Goal: Information Seeking & Learning: Learn about a topic

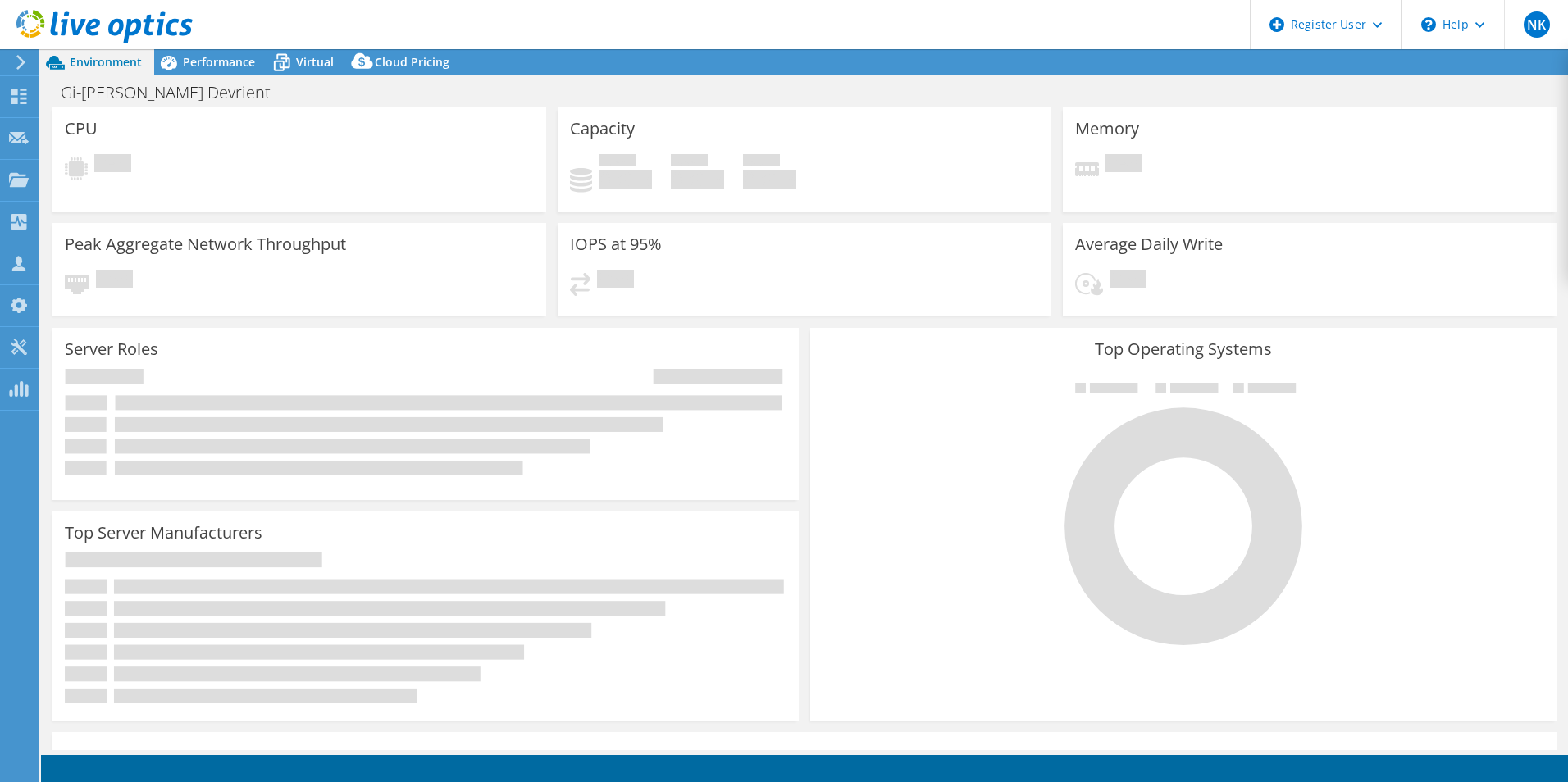
select select "EUFrankfurt"
select select "EUR"
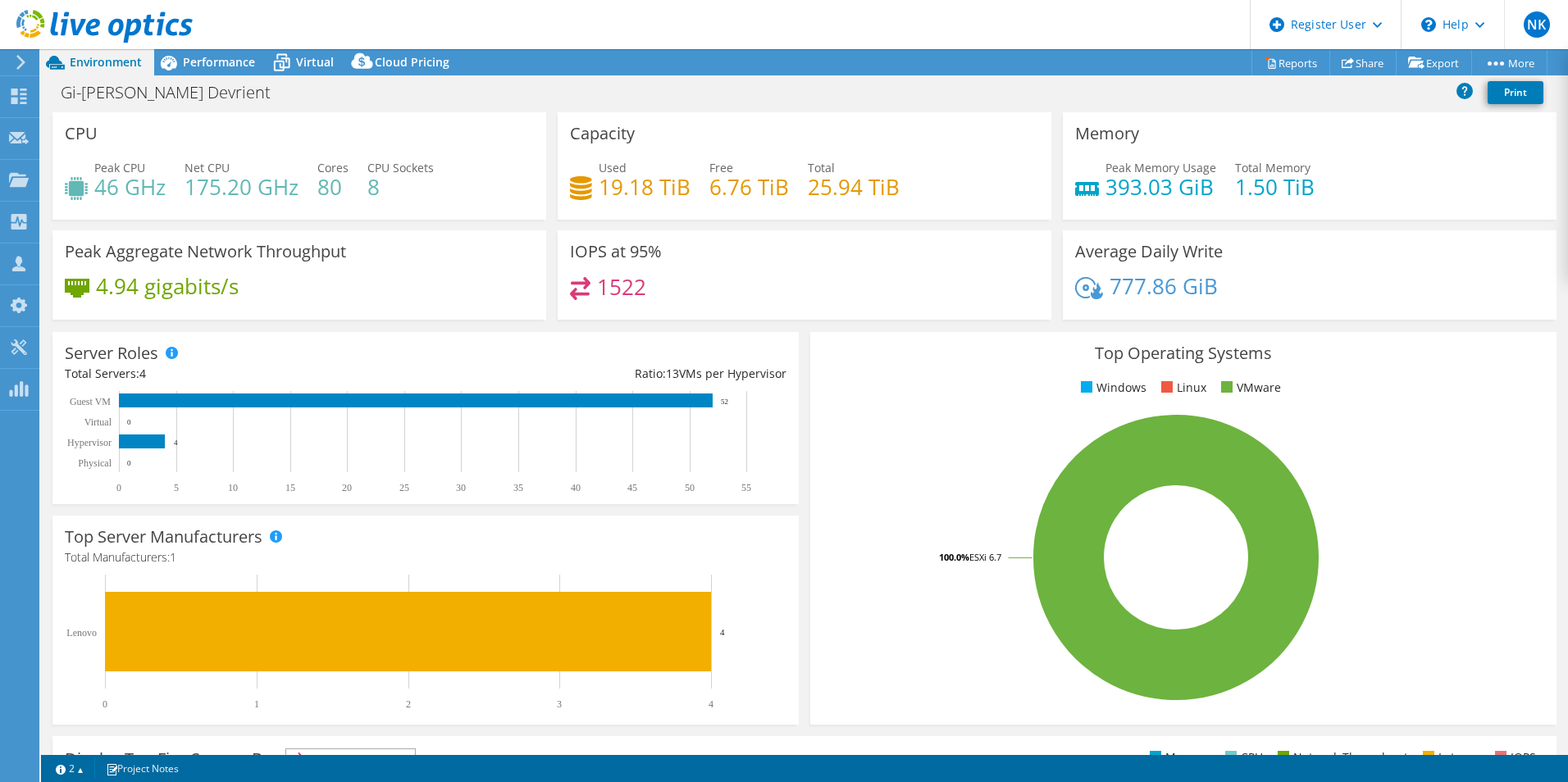
click at [317, 168] on span "Cores" at bounding box center [333, 167] width 32 height 16
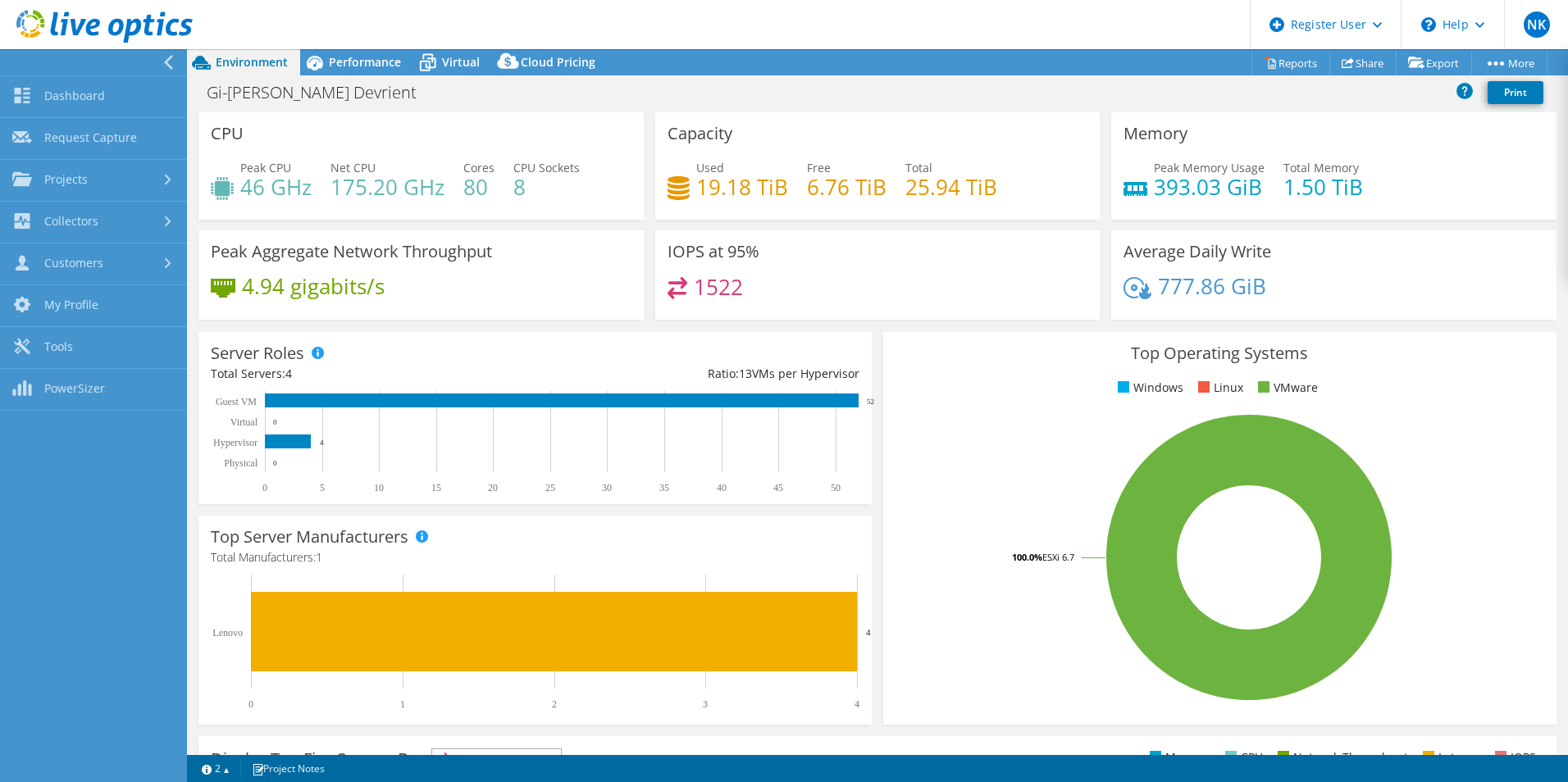
click at [170, 61] on icon at bounding box center [168, 62] width 12 height 15
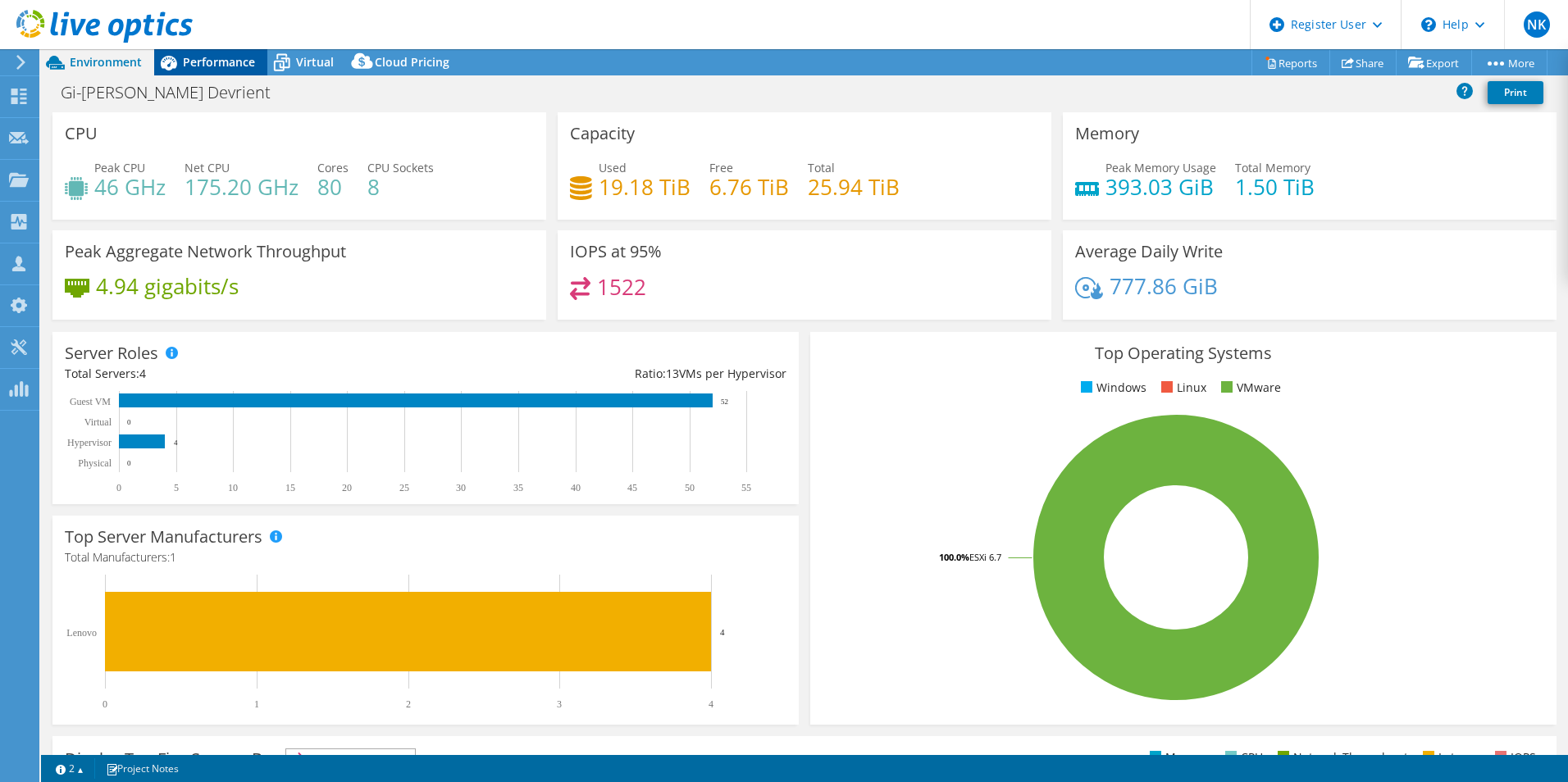
click at [229, 67] on span "Performance" at bounding box center [219, 61] width 72 height 16
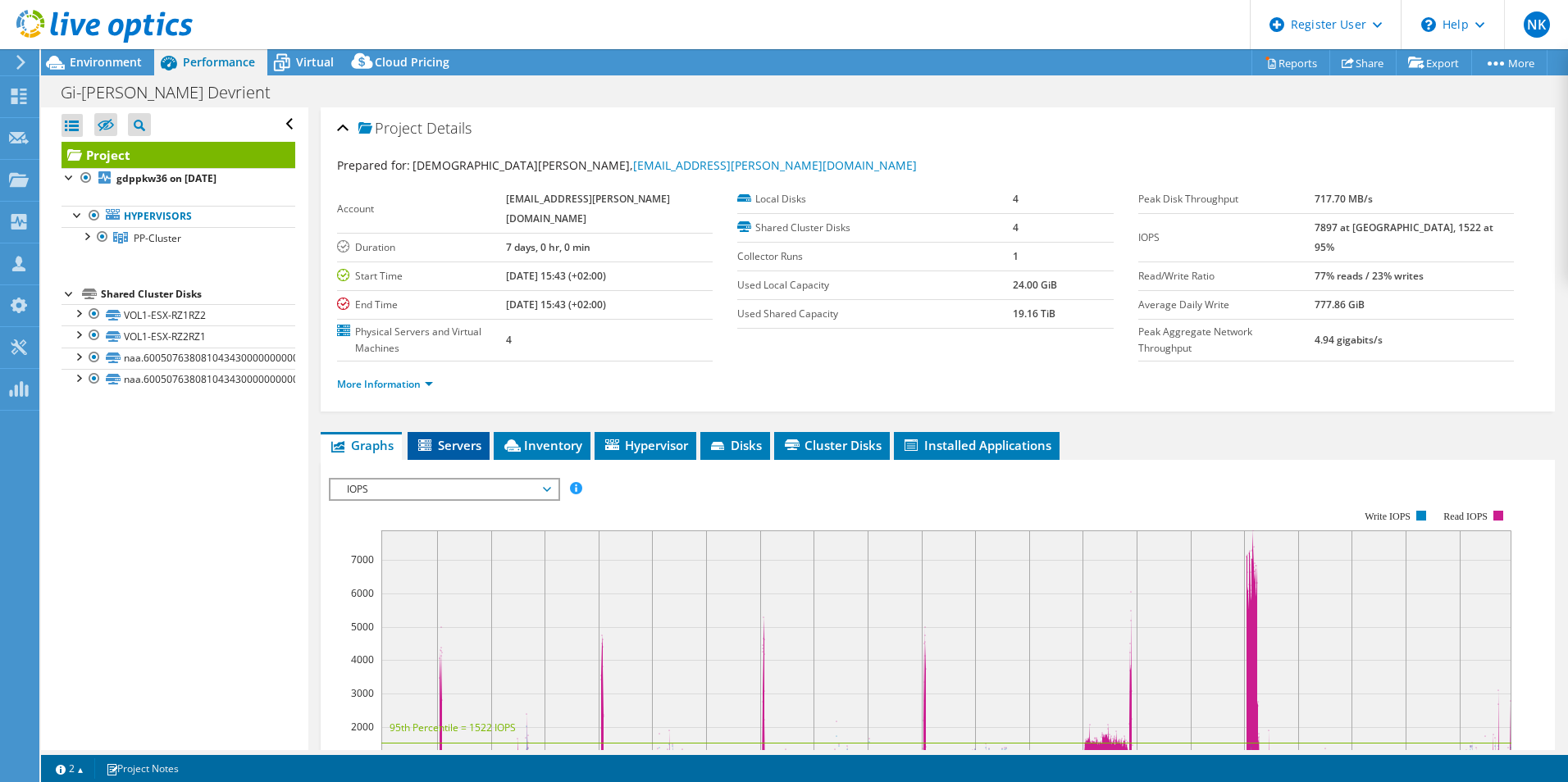
click at [465, 437] on span "Servers" at bounding box center [448, 445] width 66 height 17
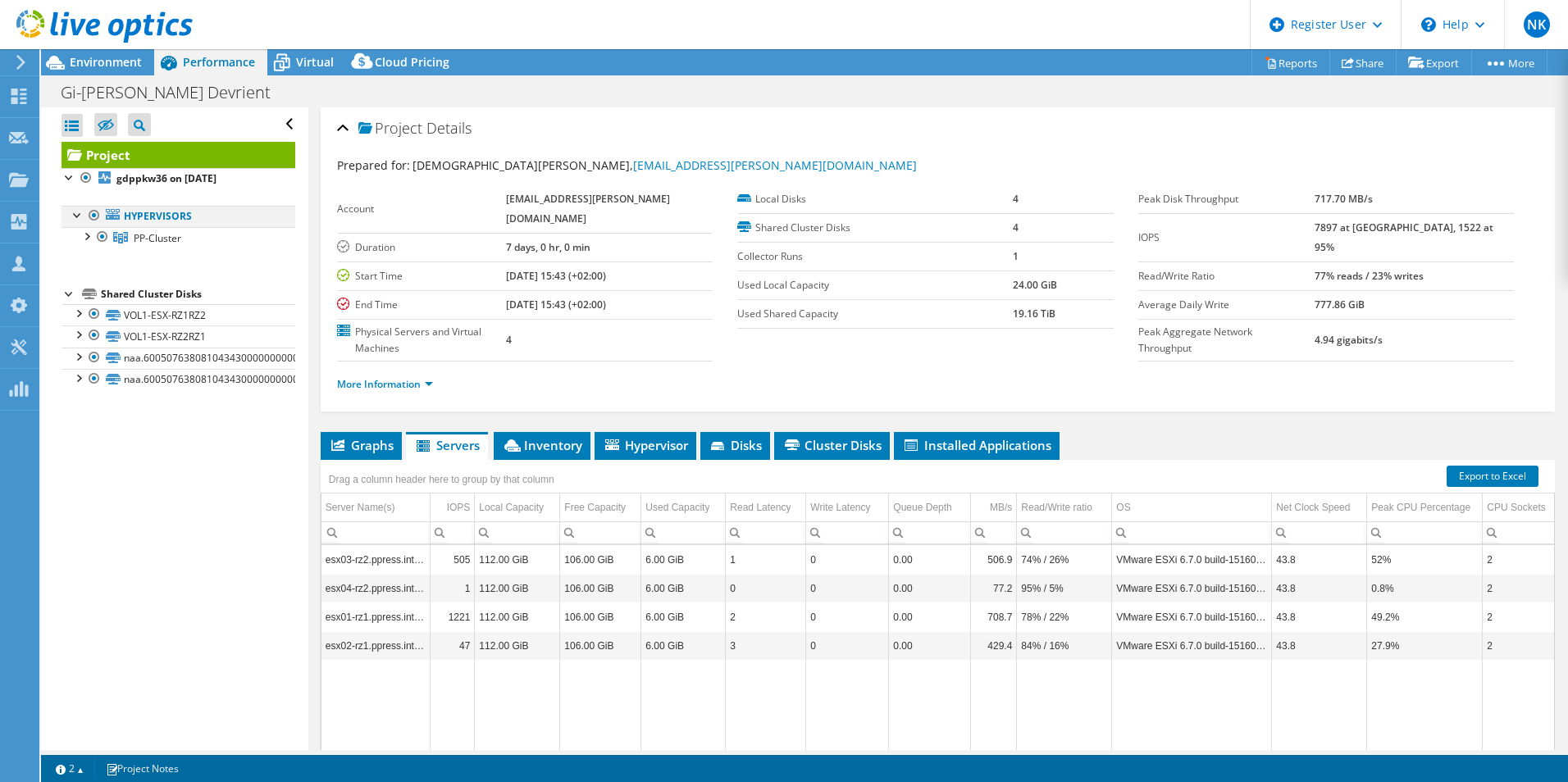
click at [75, 213] on div at bounding box center [78, 214] width 17 height 17
click at [86, 240] on div at bounding box center [86, 235] width 17 height 17
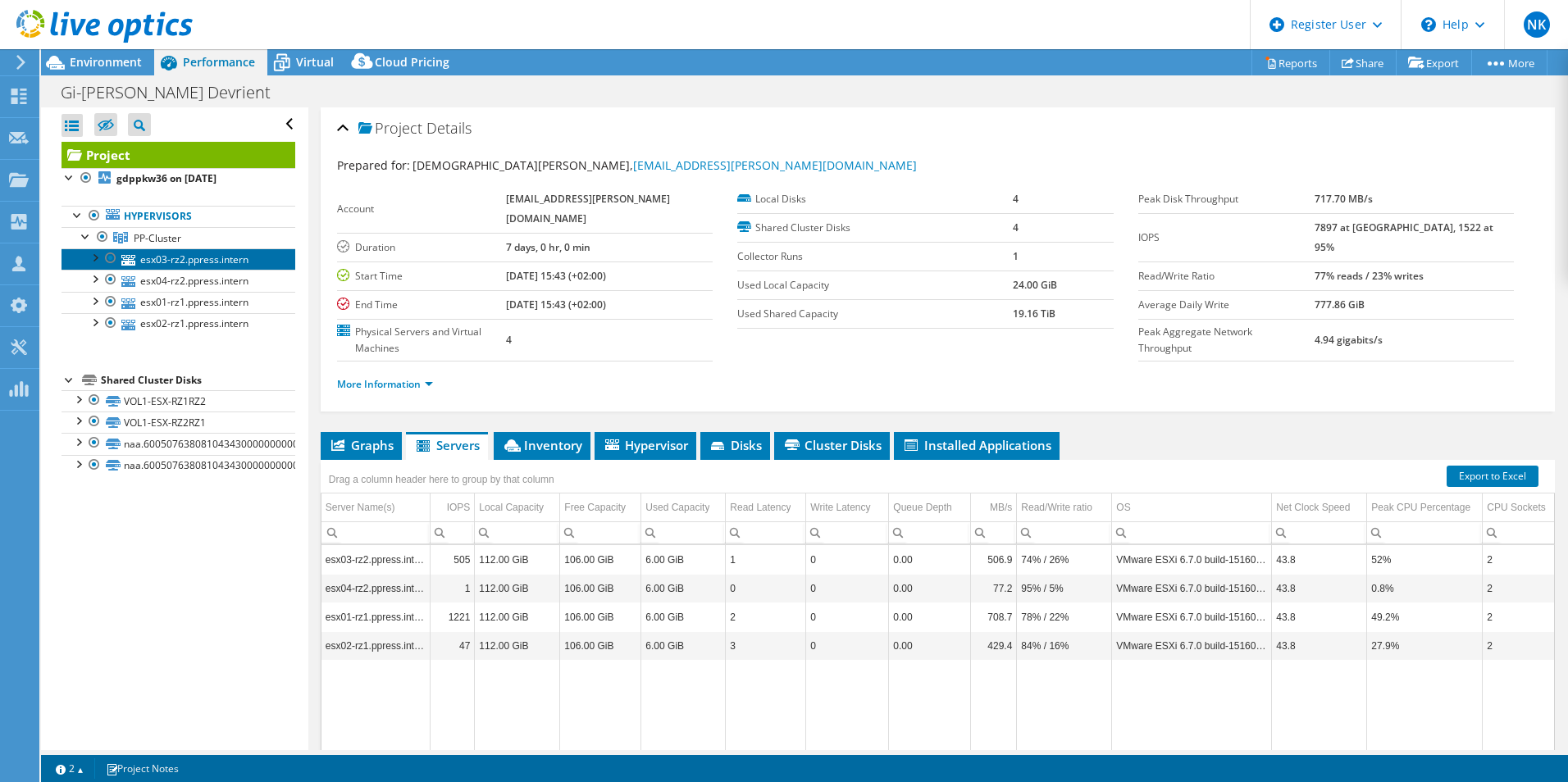
click at [211, 264] on link "esx03-rz2.ppress.intern" at bounding box center [178, 259] width 233 height 22
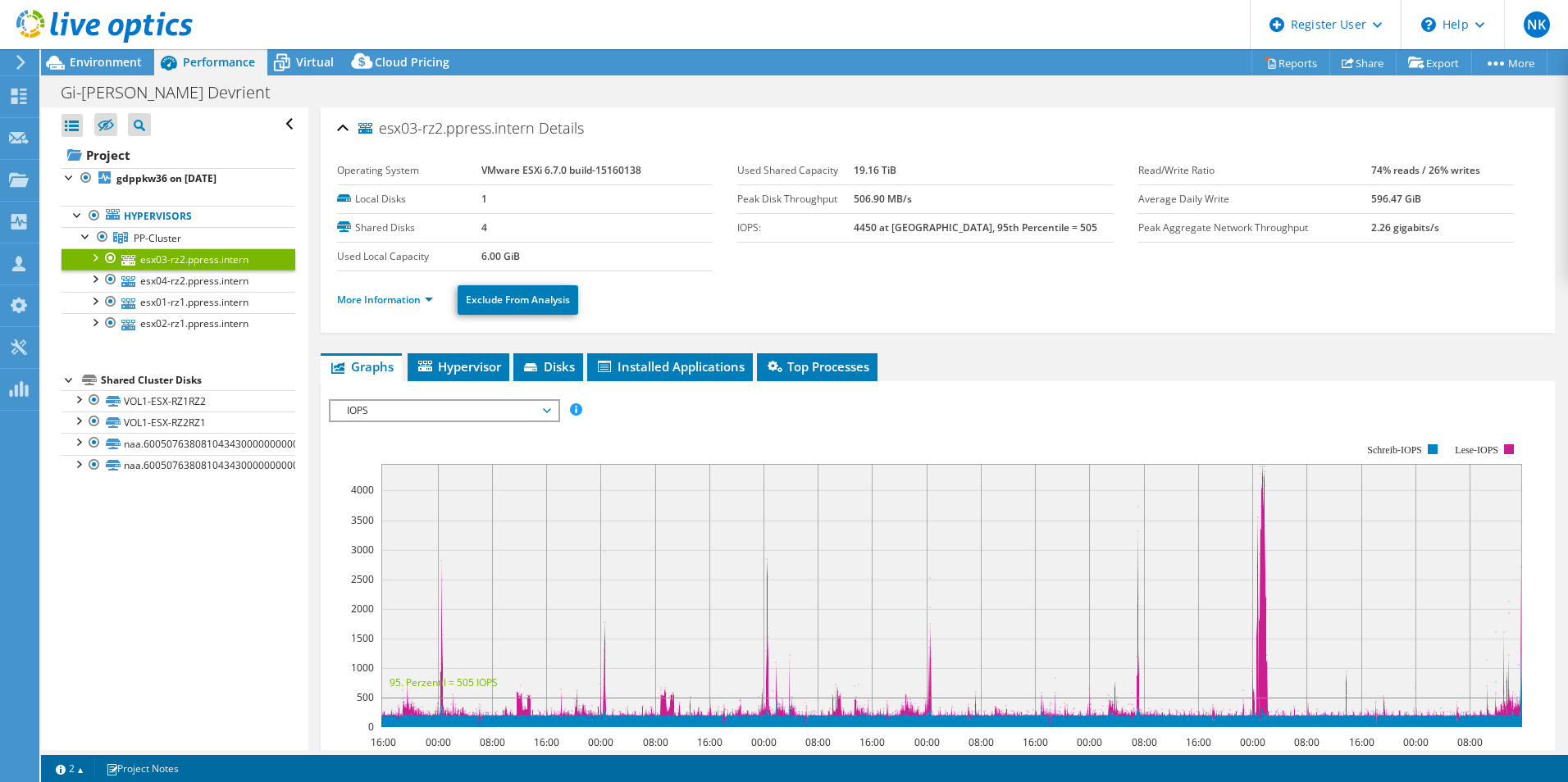
click at [98, 255] on div at bounding box center [95, 257] width 17 height 17
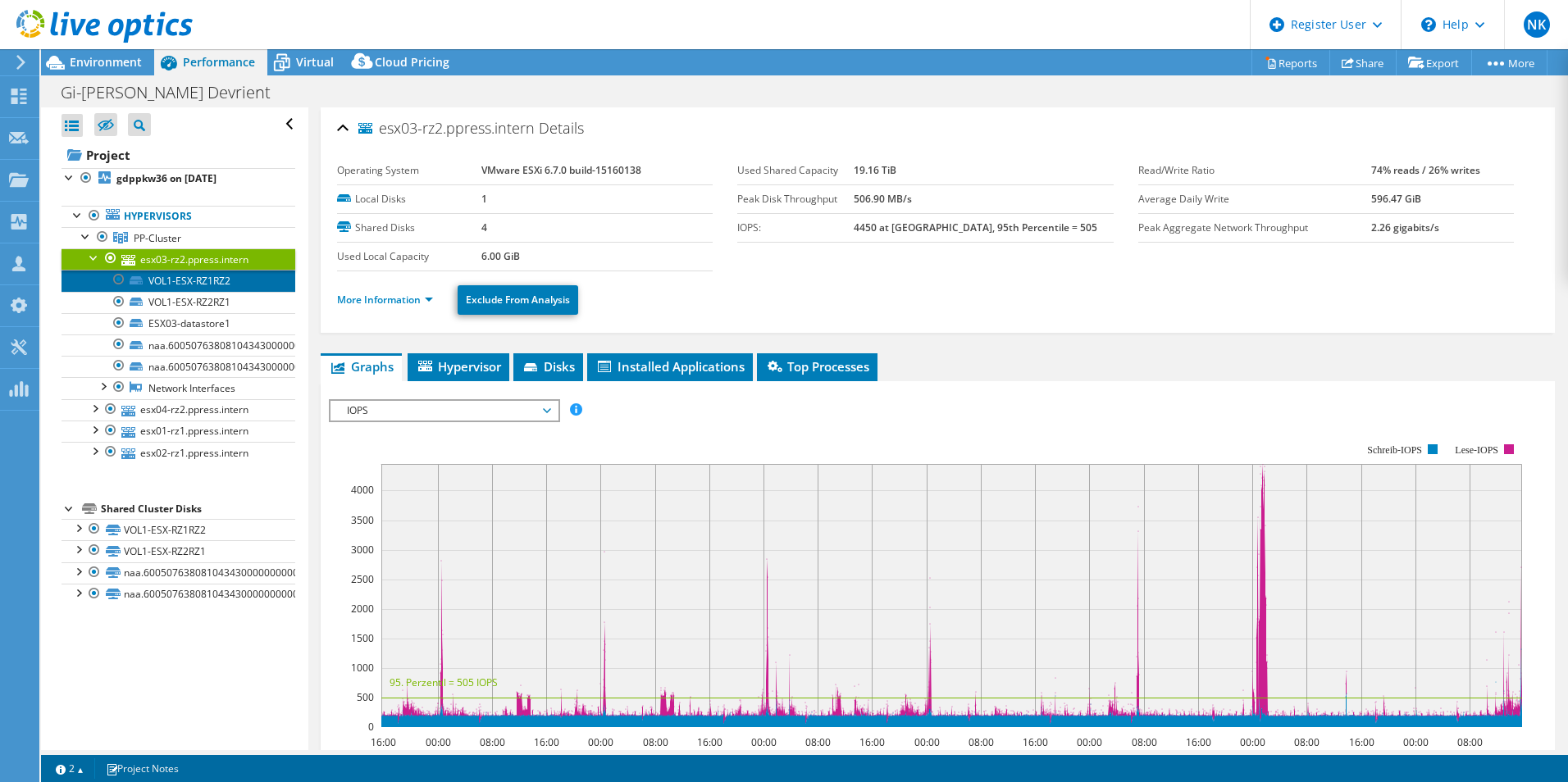
click at [212, 283] on link "VOL1-ESX-RZ1RZ2" at bounding box center [178, 281] width 233 height 22
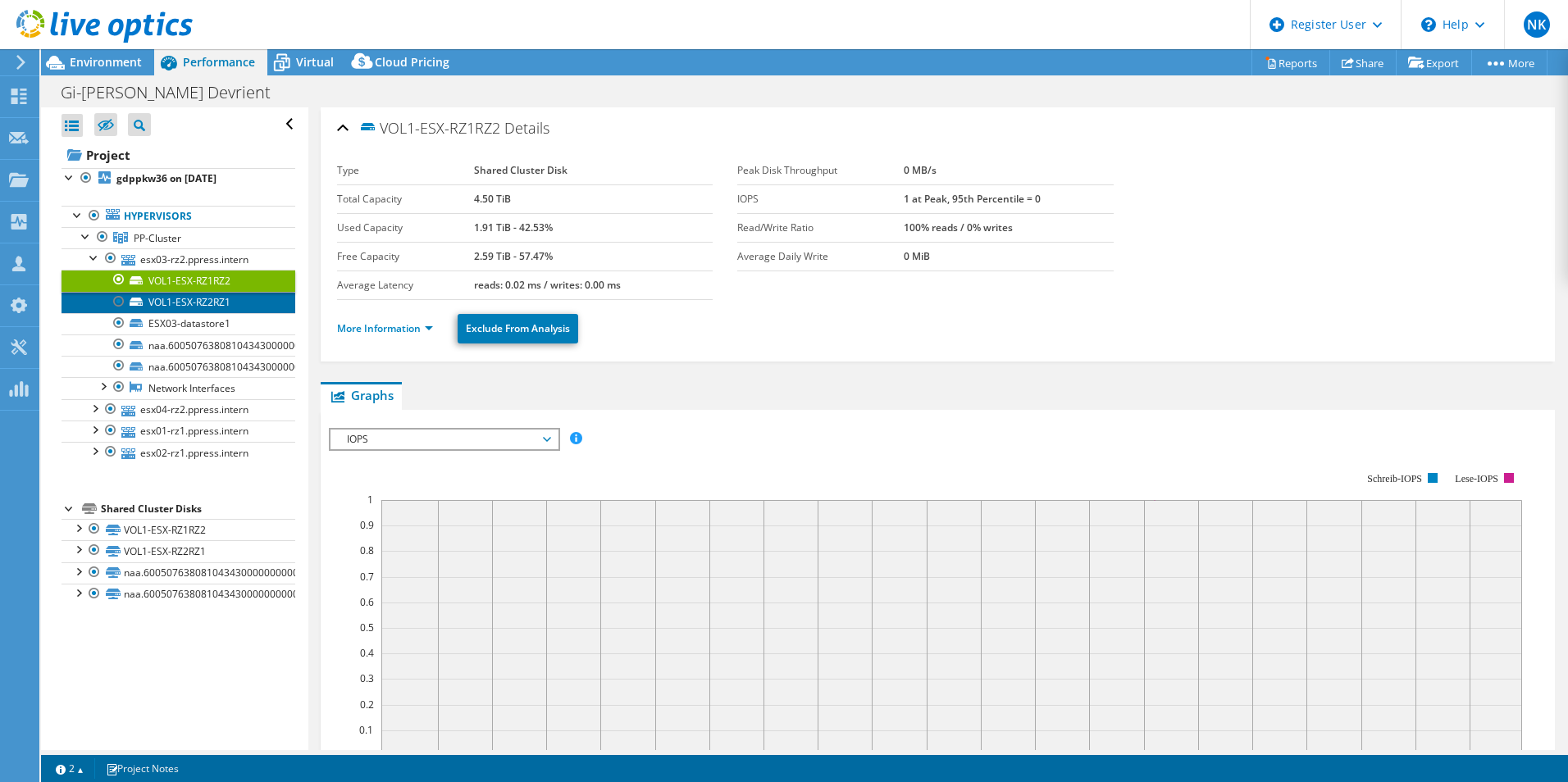
click at [213, 302] on link "VOL1-ESX-RZ2RZ1" at bounding box center [178, 302] width 233 height 22
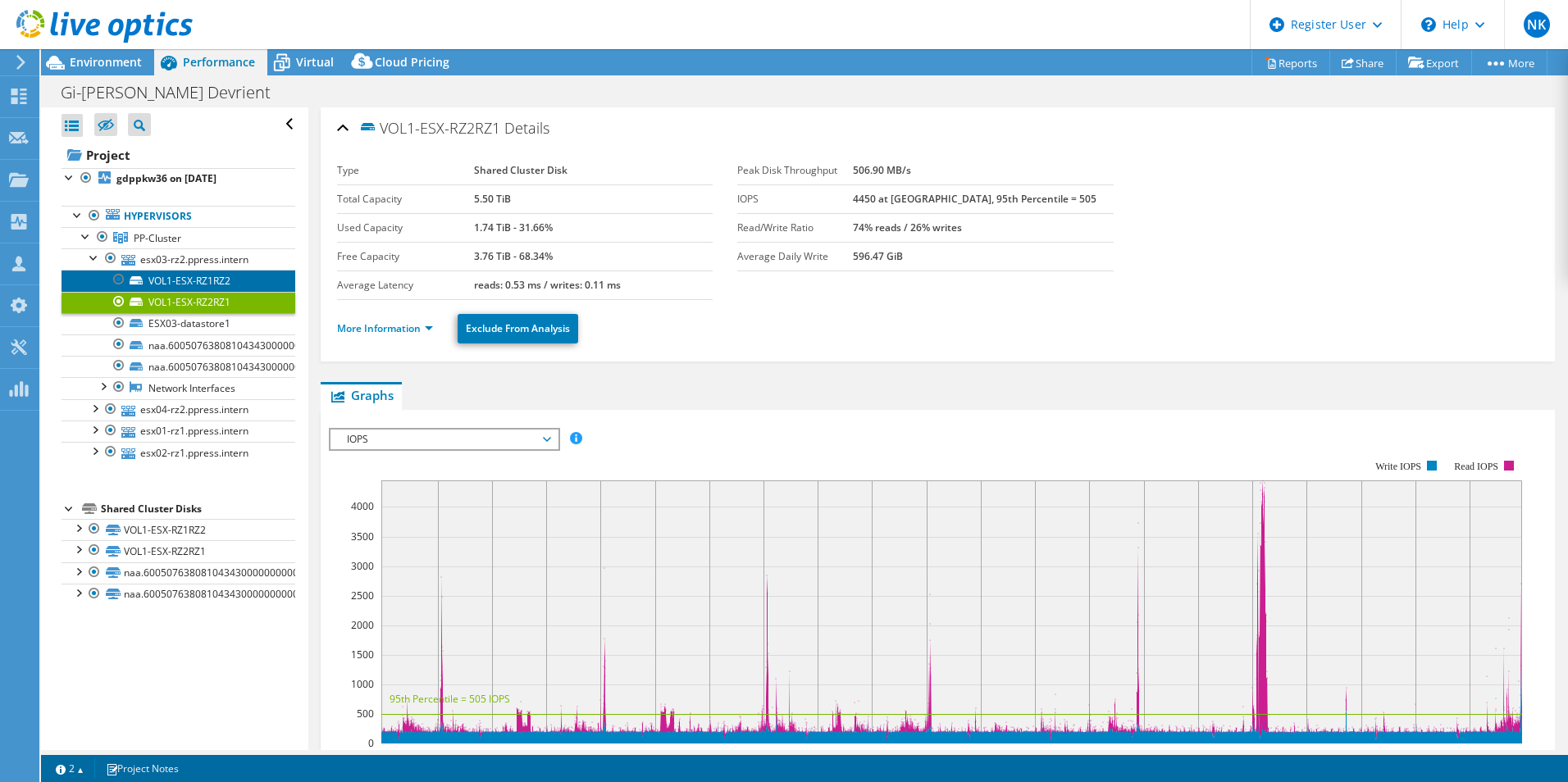
click at [186, 281] on link "VOL1-ESX-RZ1RZ2" at bounding box center [178, 281] width 233 height 22
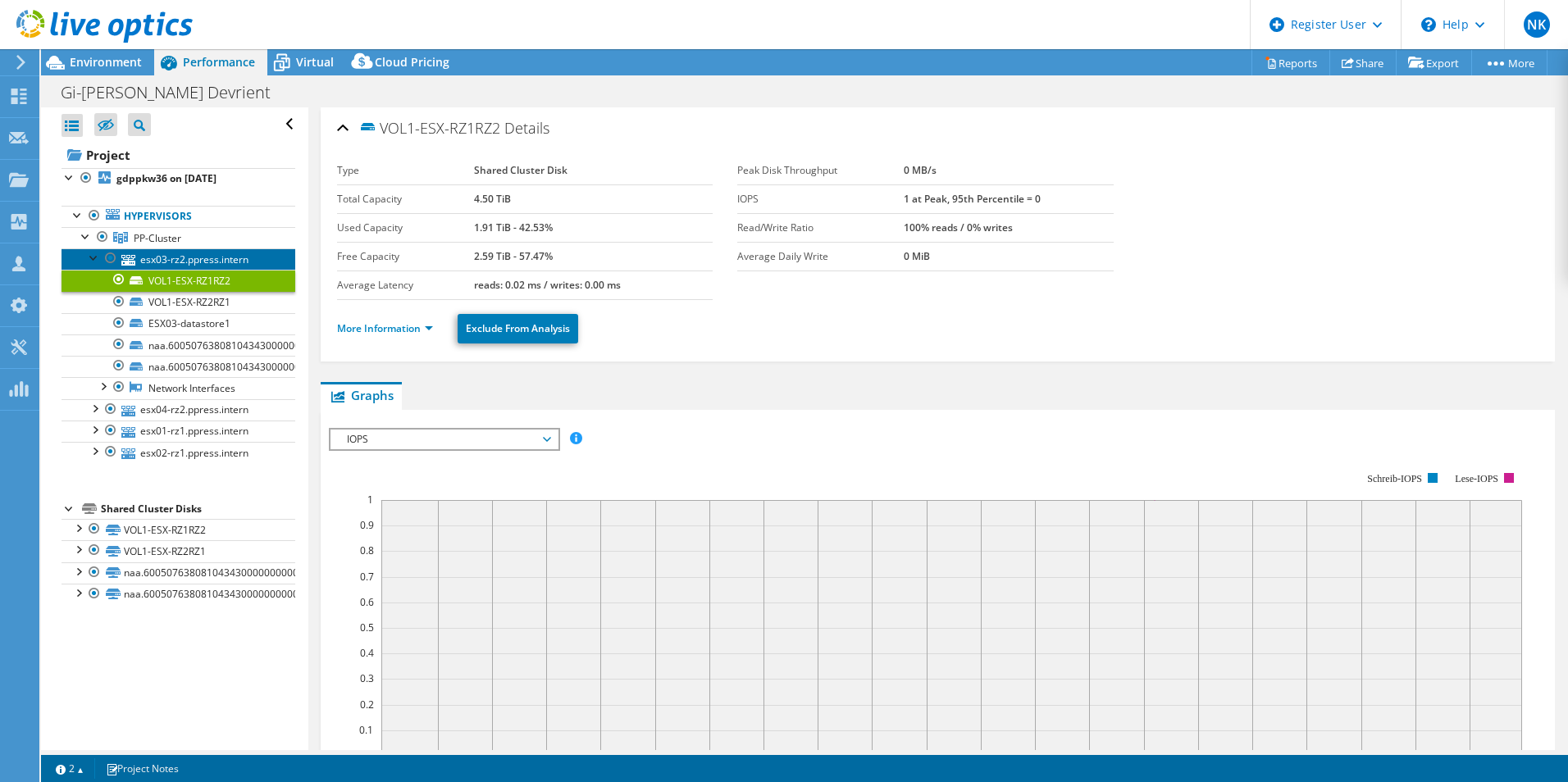
click at [188, 263] on link "esx03-rz2.ppress.intern" at bounding box center [178, 259] width 233 height 22
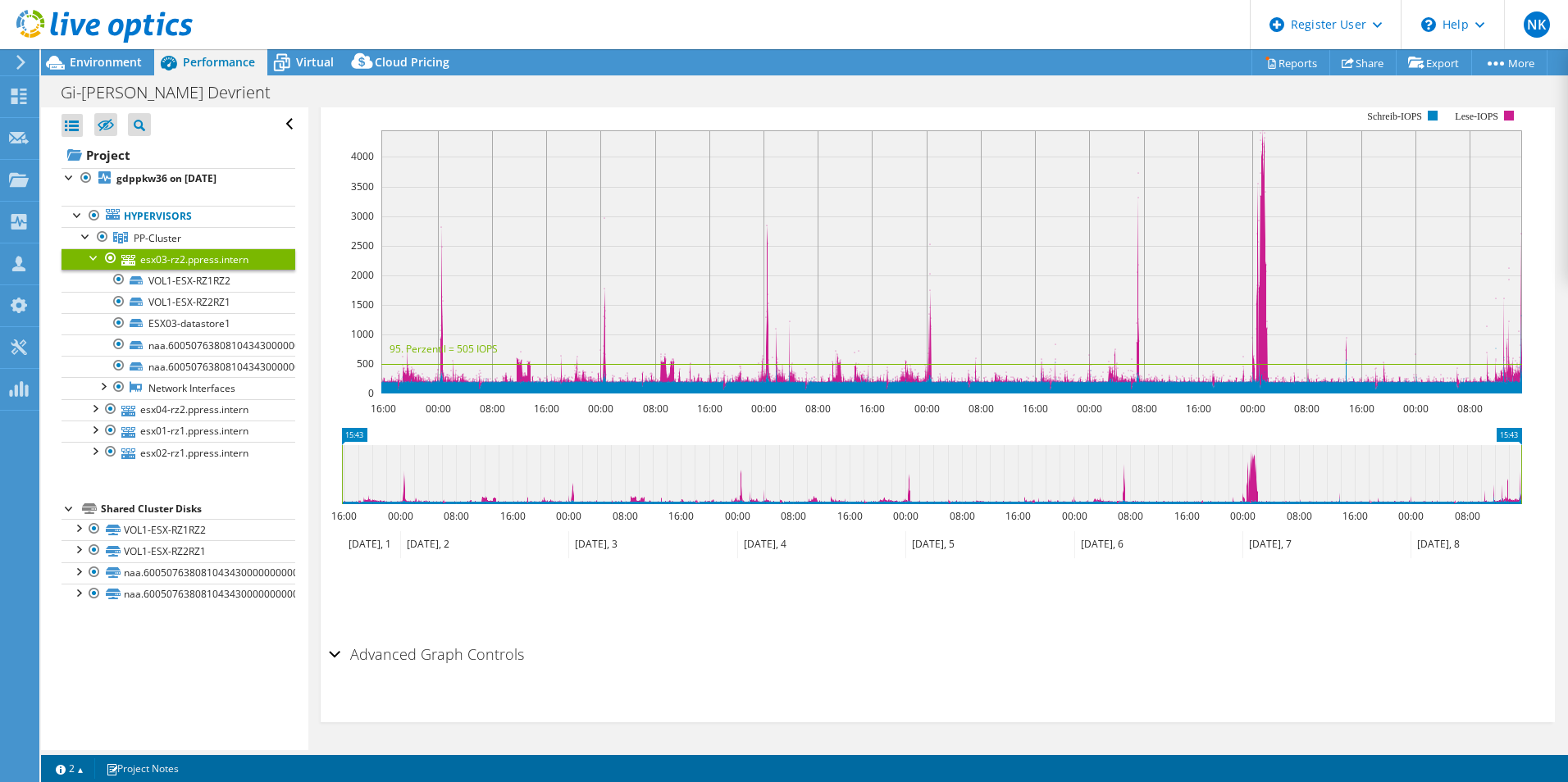
scroll to position [335, 0]
click at [338, 653] on div "Advanced Graph Controls" at bounding box center [938, 655] width 1218 height 35
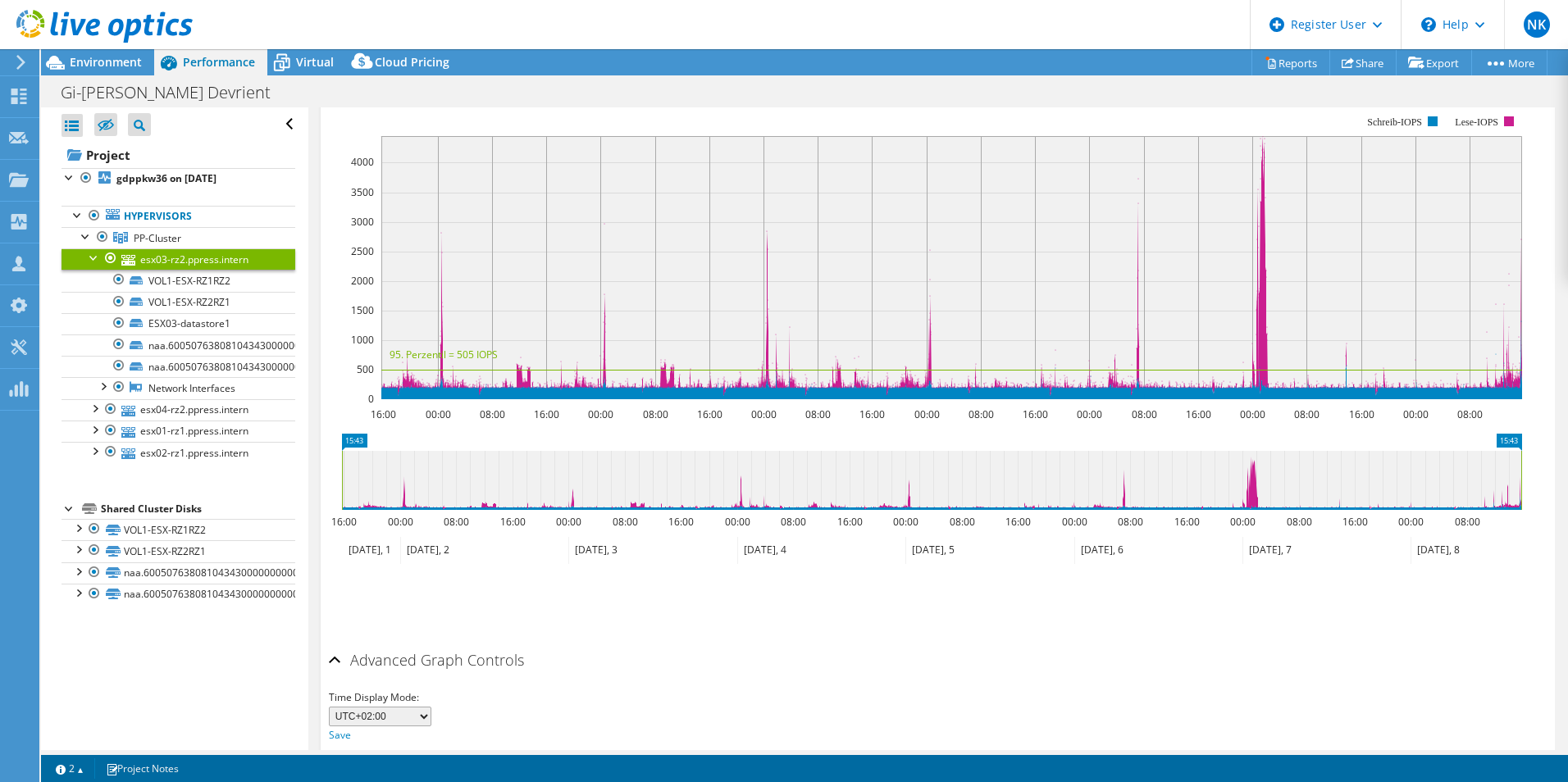
scroll to position [401, 0]
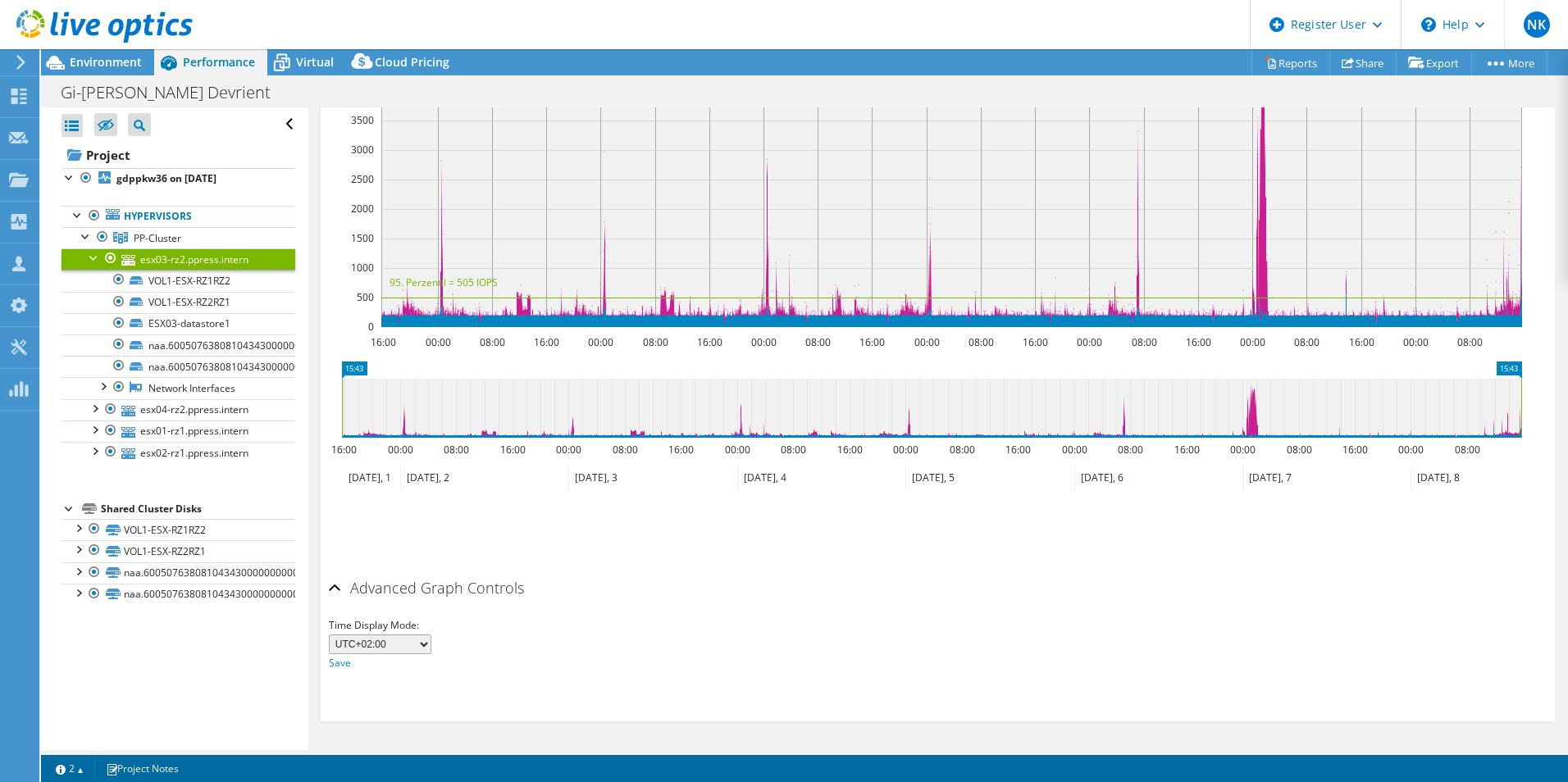
click at [336, 590] on div "Advanced Graph Controls" at bounding box center [938, 589] width 1218 height 35
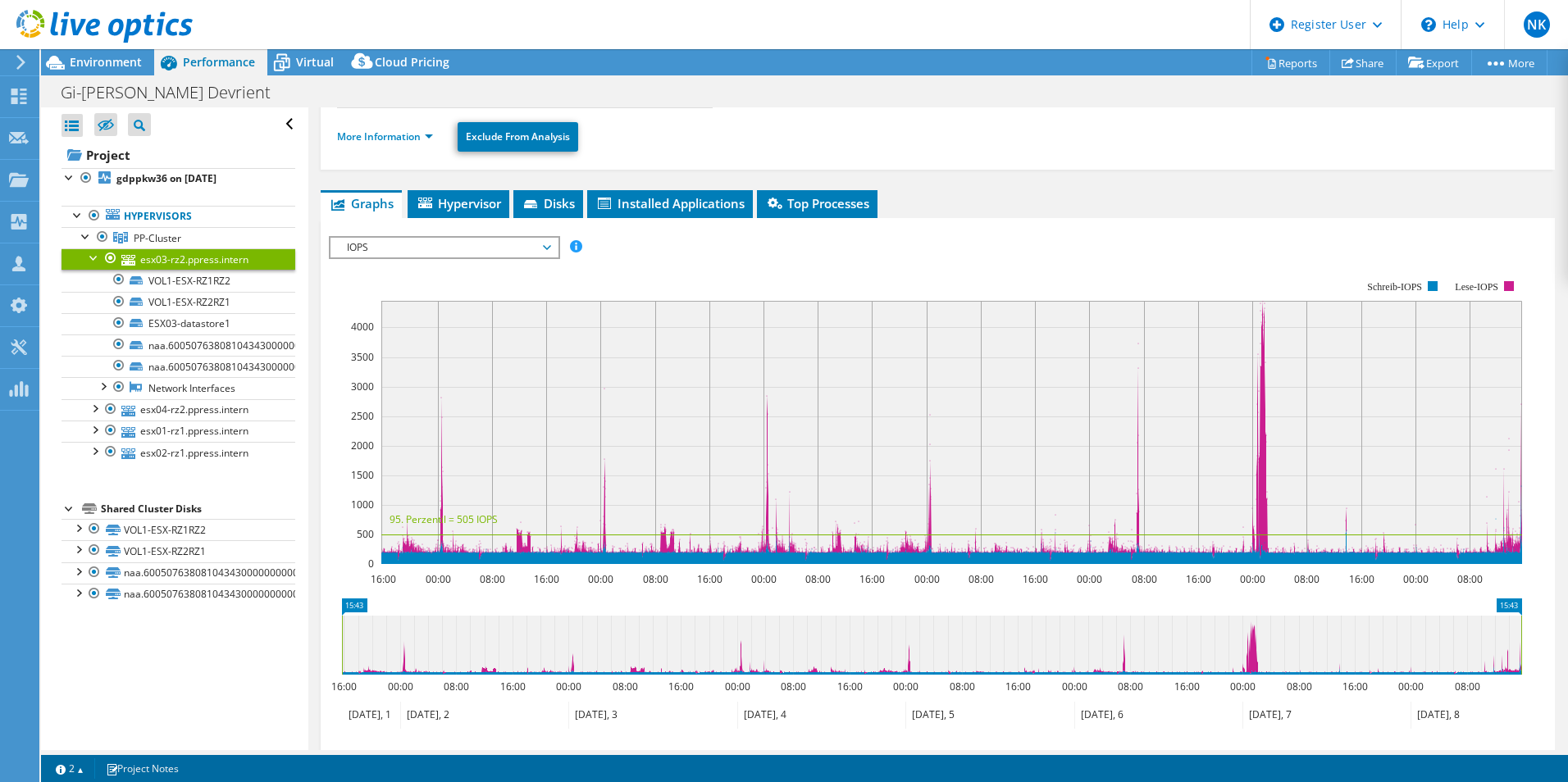
scroll to position [164, 0]
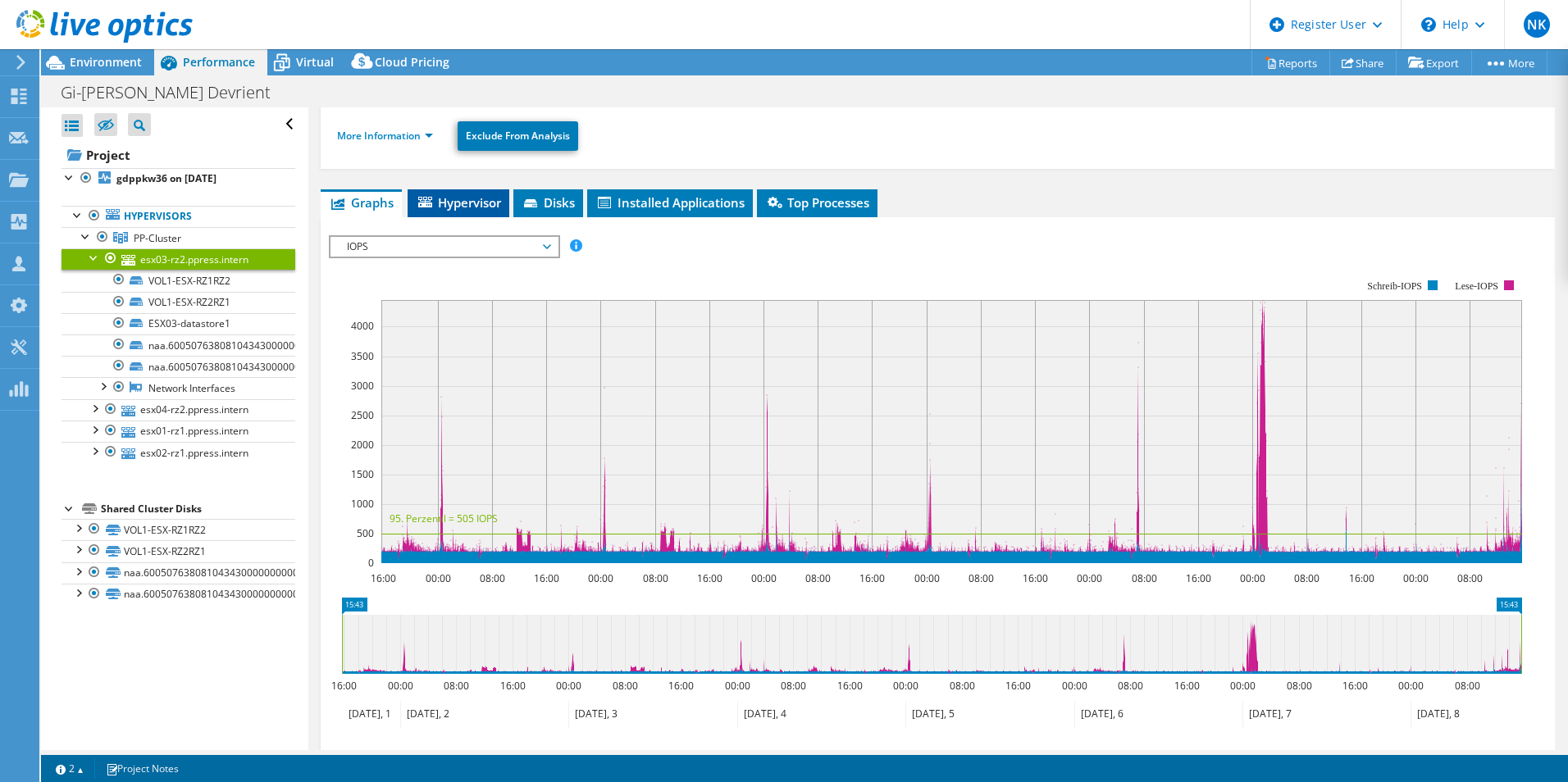
click at [459, 203] on span "Hypervisor" at bounding box center [458, 203] width 86 height 17
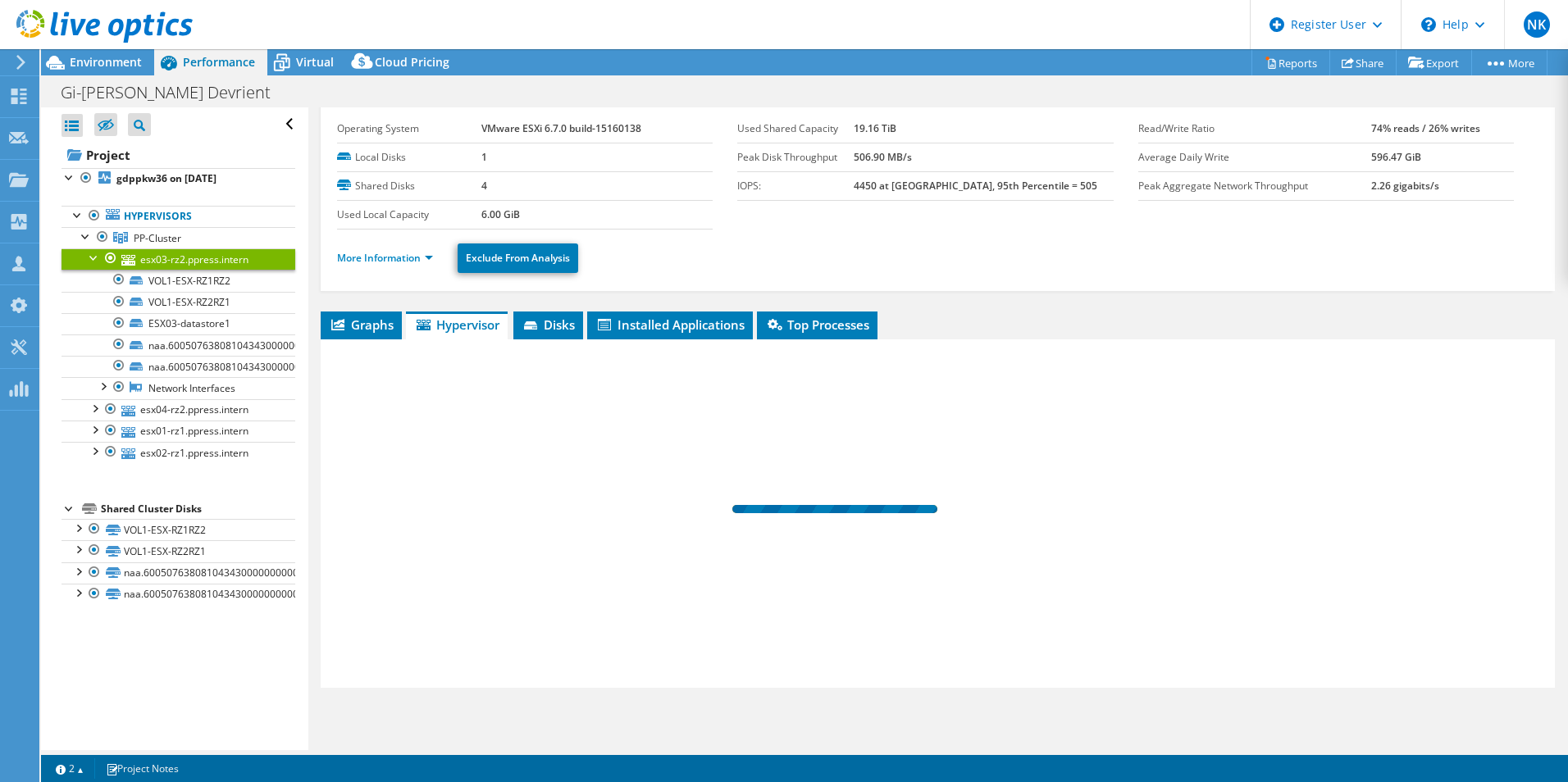
scroll to position [42, 0]
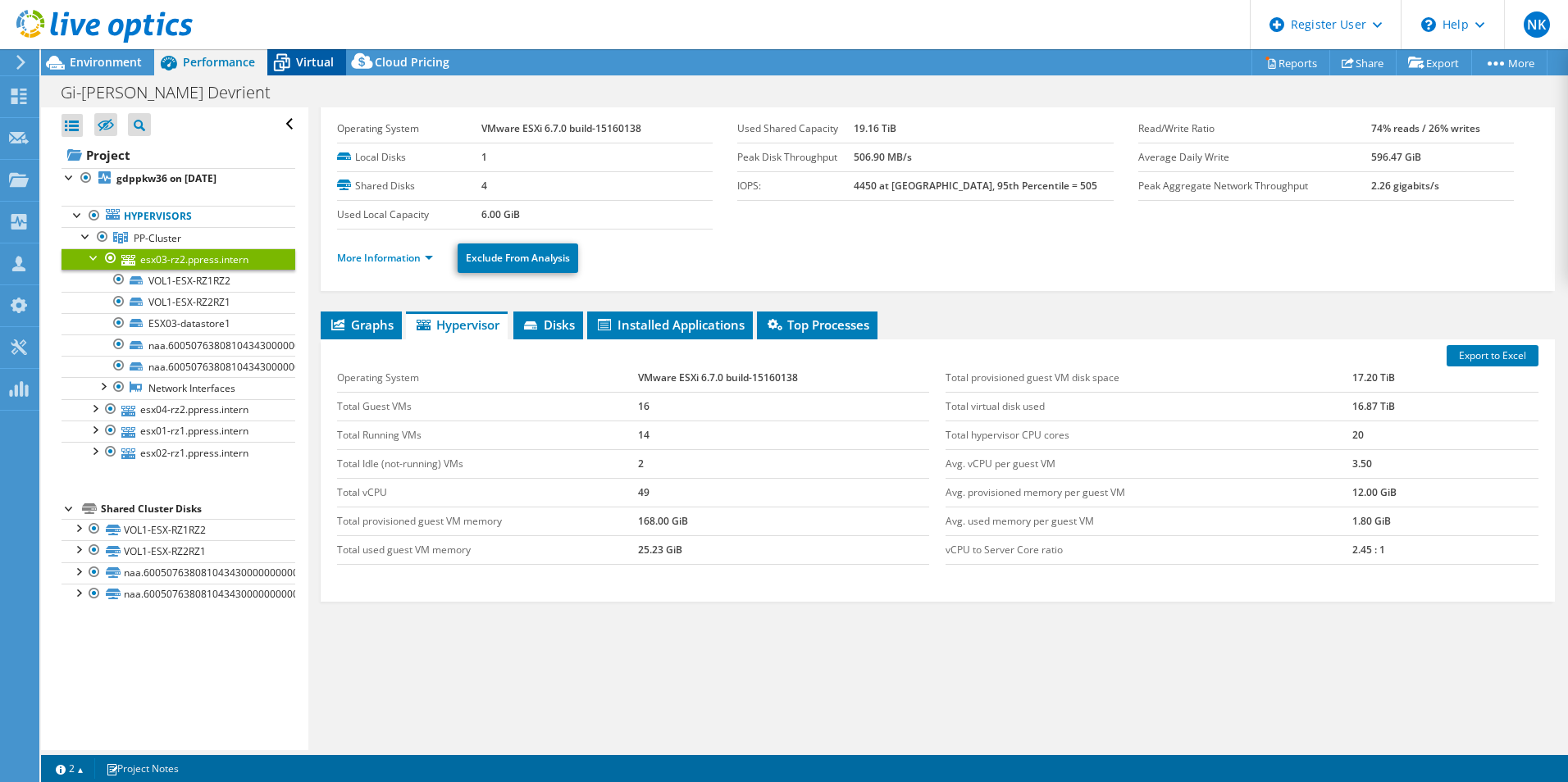
click at [309, 60] on span "Virtual" at bounding box center [314, 61] width 37 height 16
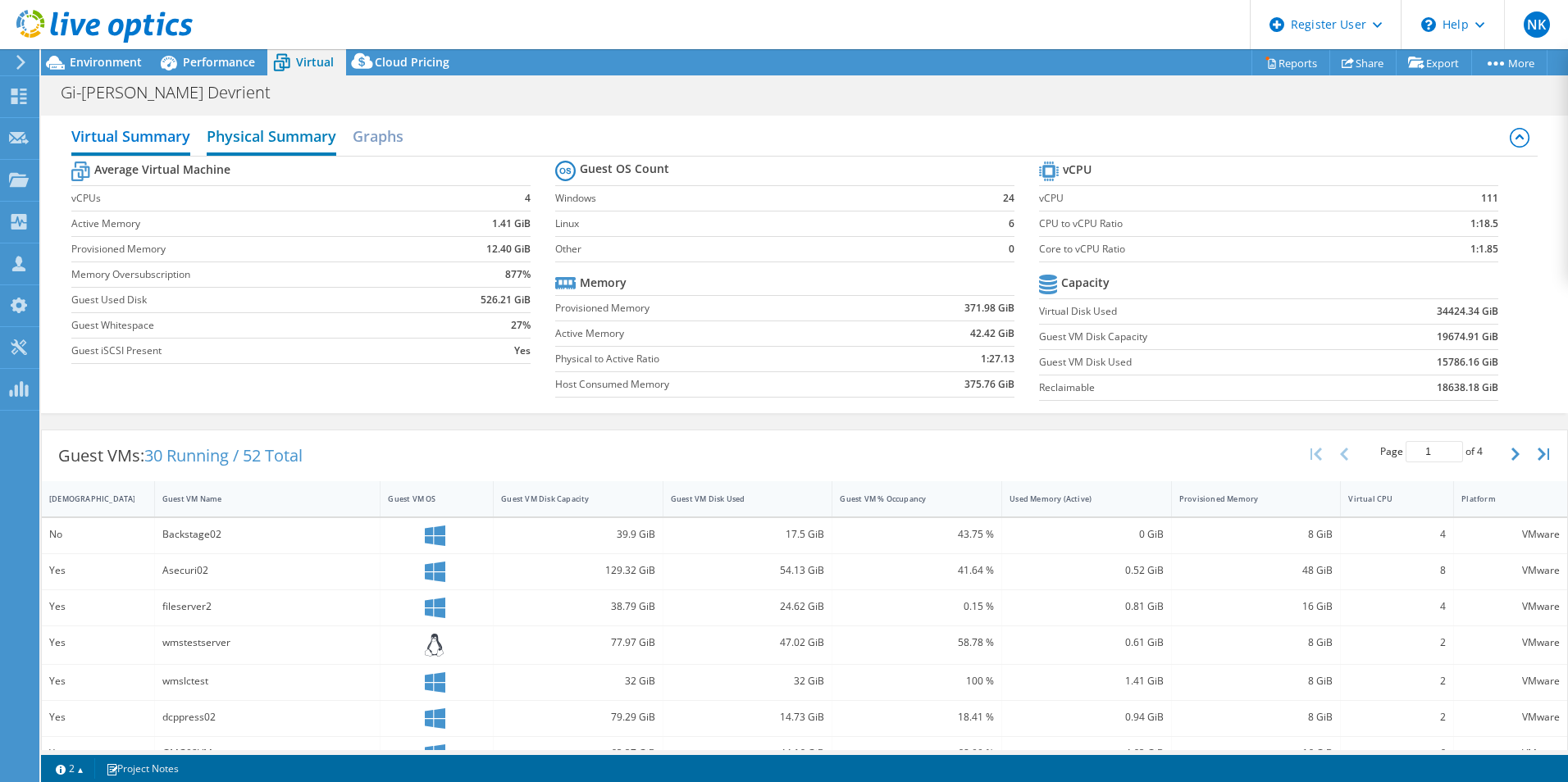
click at [263, 138] on h2 "Physical Summary" at bounding box center [272, 137] width 130 height 36
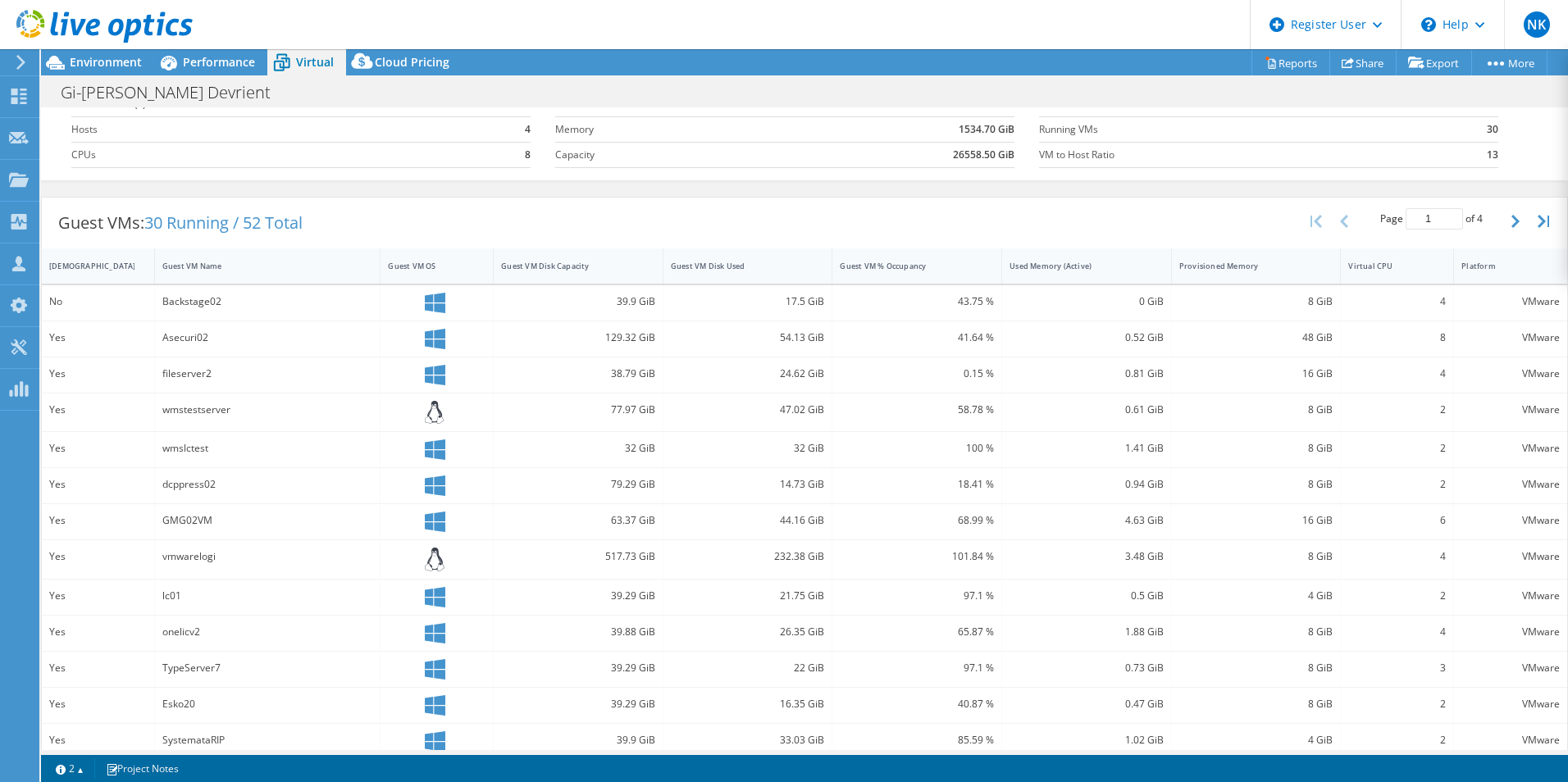
scroll to position [0, 0]
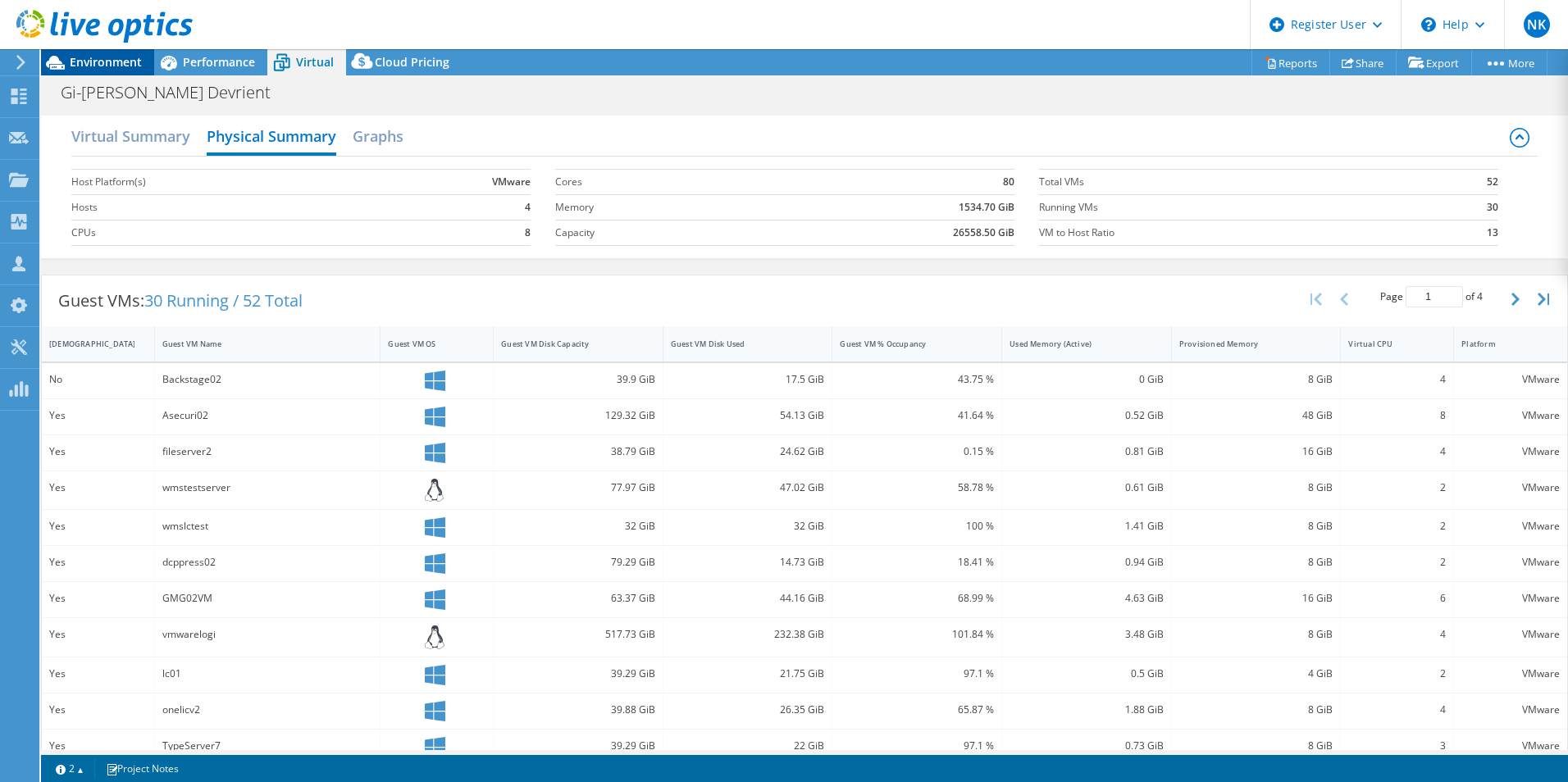
click at [113, 60] on span "Environment" at bounding box center [106, 61] width 72 height 16
